Goal: Check status: Check status

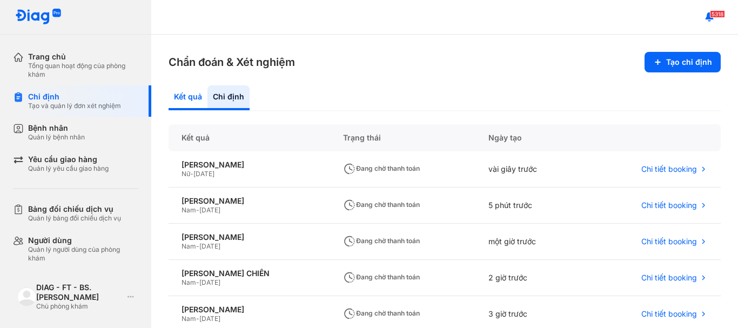
click at [207, 99] on div "Kết quả" at bounding box center [228, 97] width 42 height 25
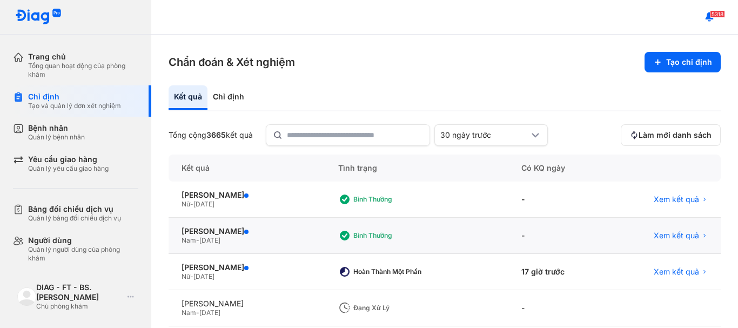
scroll to position [54, 0]
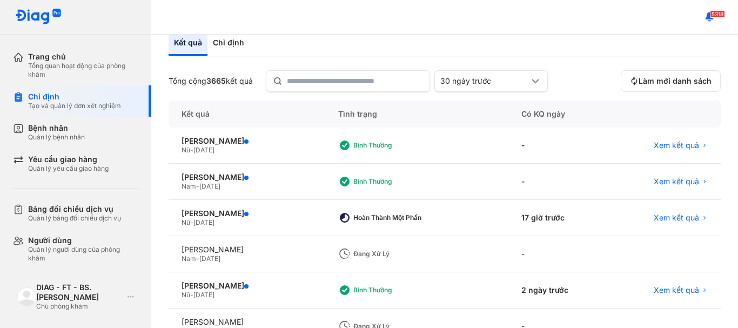
click at [210, 255] on span "[DATE]" at bounding box center [209, 258] width 21 height 8
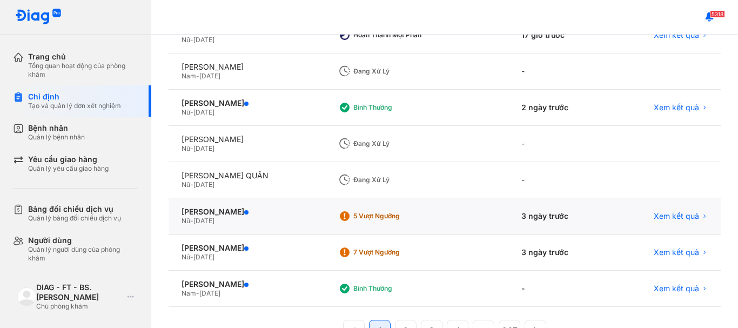
scroll to position [218, 0]
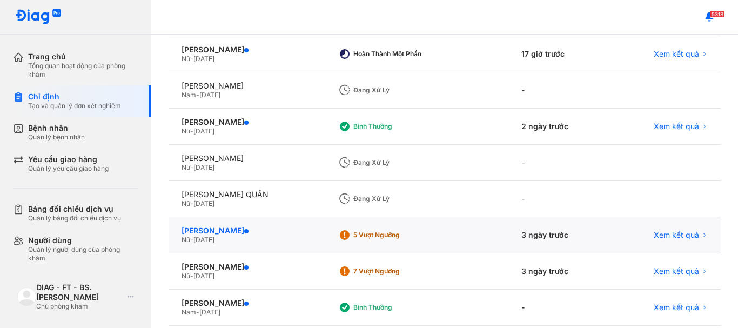
click at [223, 232] on div "[PERSON_NAME]" at bounding box center [247, 231] width 131 height 10
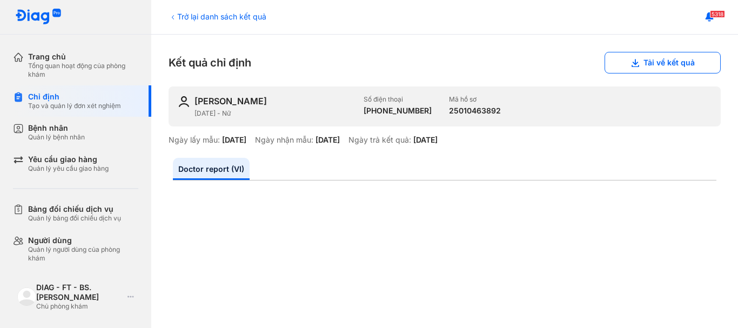
click at [173, 15] on icon at bounding box center [173, 17] width 9 height 9
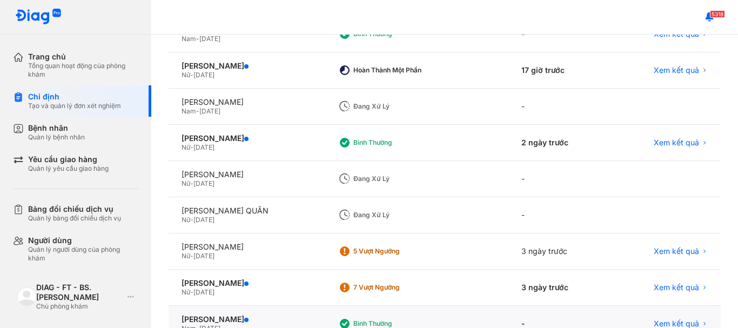
scroll to position [272, 0]
